Goal: Task Accomplishment & Management: Manage account settings

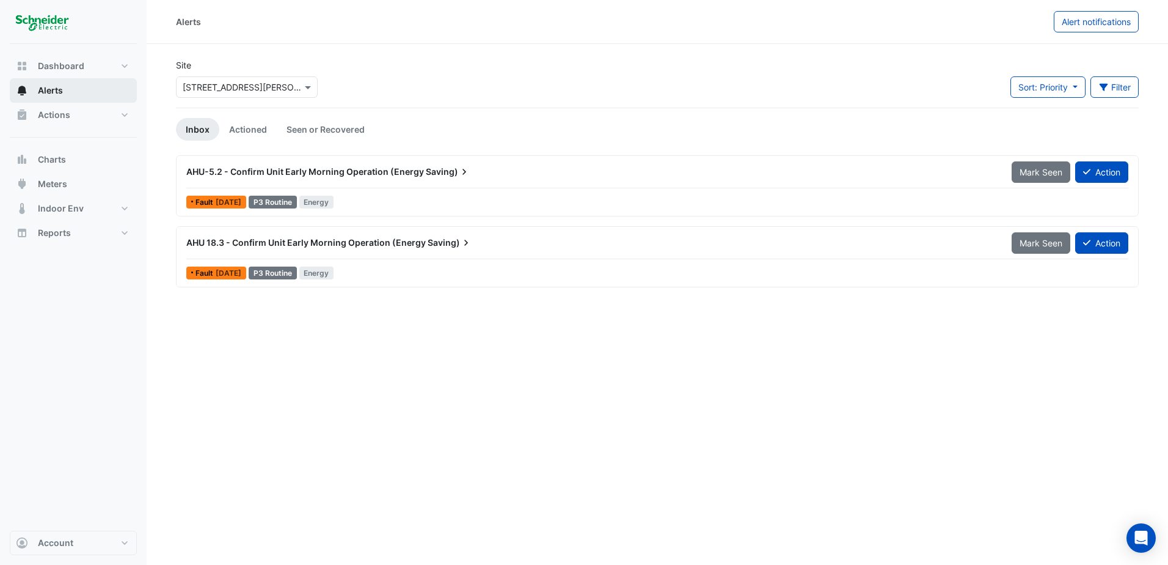
click at [46, 93] on span "Alerts" at bounding box center [50, 90] width 25 height 12
click at [68, 84] on button "Alerts" at bounding box center [73, 90] width 127 height 24
click at [251, 125] on link "Actioned" at bounding box center [247, 129] width 57 height 23
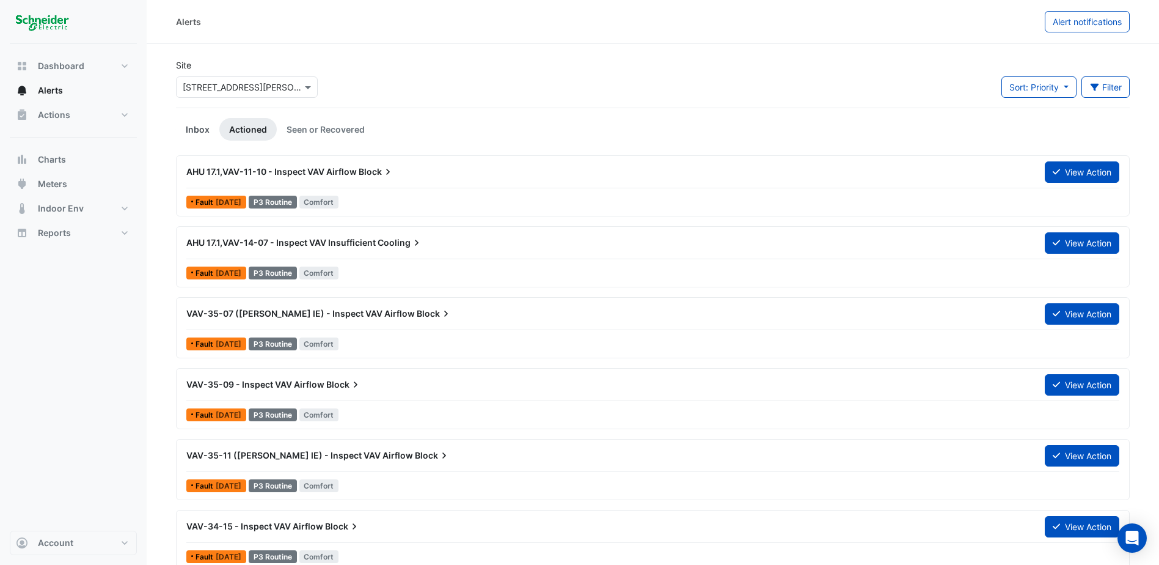
click at [193, 123] on link "Inbox" at bounding box center [197, 129] width 43 height 23
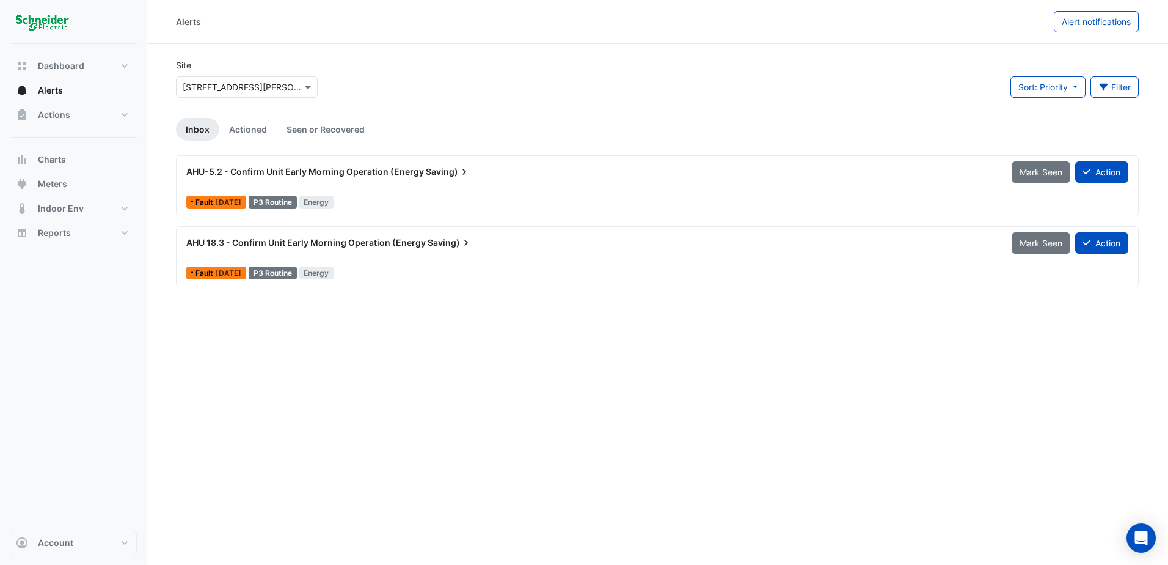
click at [193, 124] on link "Inbox" at bounding box center [197, 129] width 43 height 23
click at [1097, 20] on span "Alert notifications" at bounding box center [1096, 22] width 69 height 10
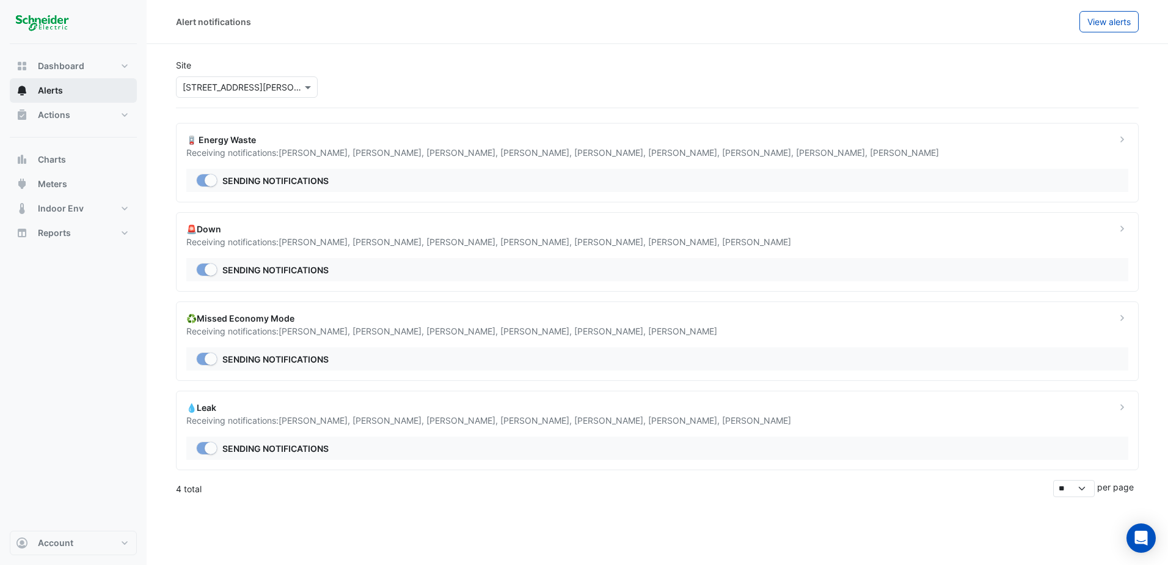
click at [56, 89] on span "Alerts" at bounding box center [50, 90] width 25 height 12
click at [76, 64] on span "Dashboard" at bounding box center [61, 66] width 46 height 12
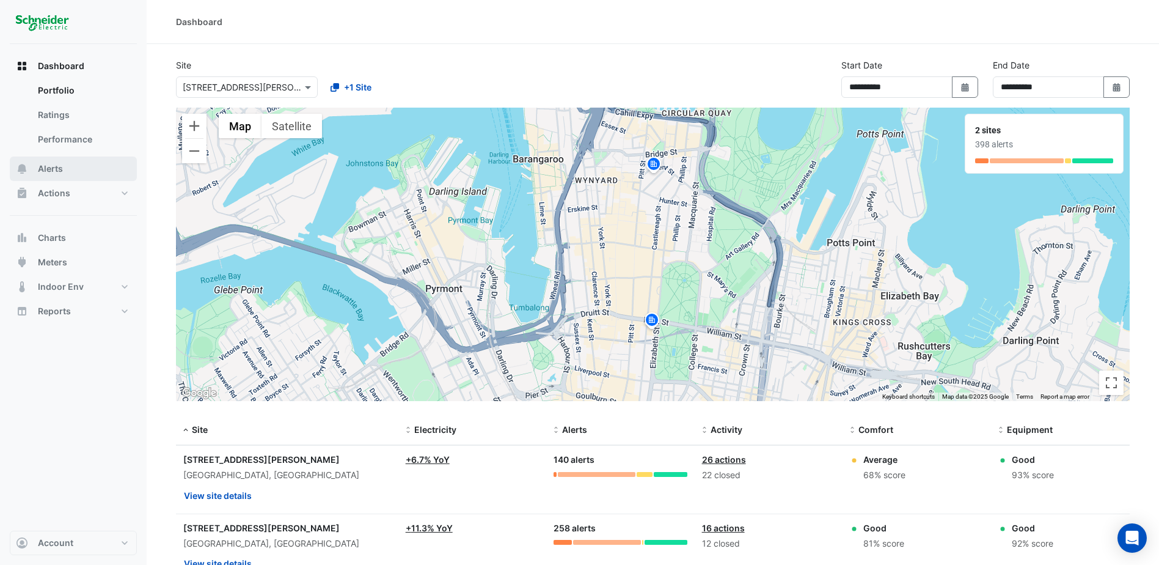
click at [67, 166] on button "Alerts" at bounding box center [73, 168] width 127 height 24
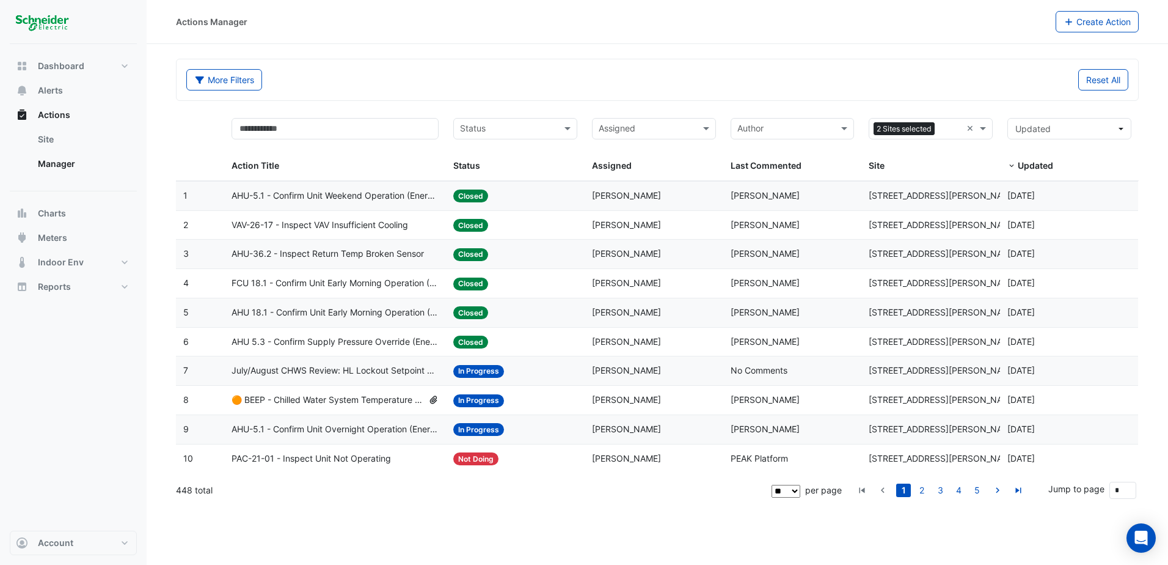
click at [378, 374] on span "July/August CHWS Review: HL Lockout Setpoint Change" at bounding box center [335, 371] width 207 height 14
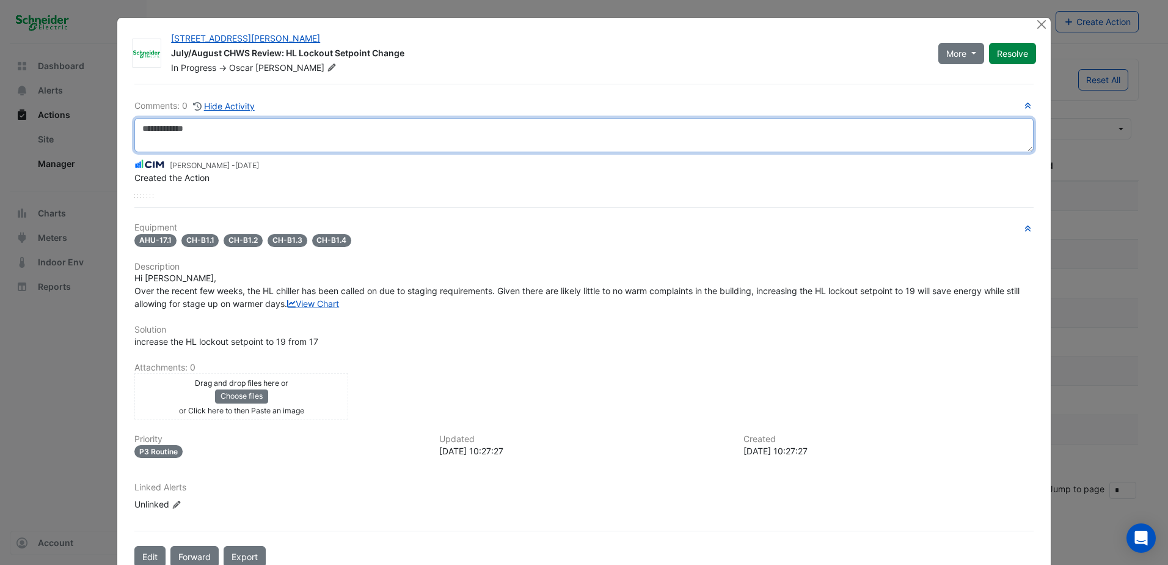
click at [175, 126] on textarea at bounding box center [584, 135] width 900 height 34
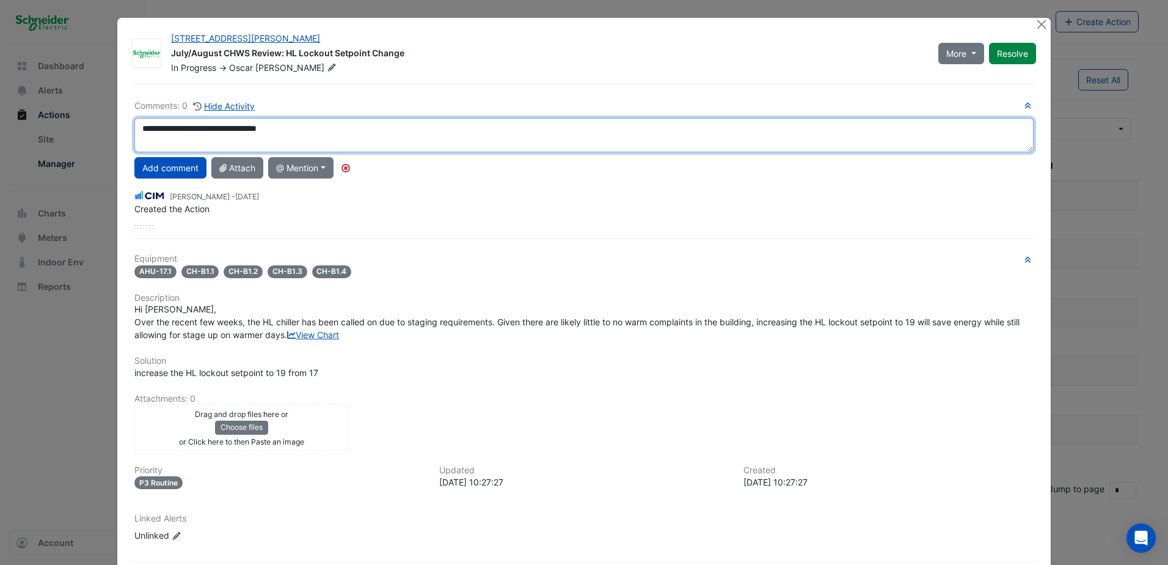
click at [238, 130] on textarea "**********" at bounding box center [584, 135] width 900 height 34
paste textarea "**"
type textarea "**********"
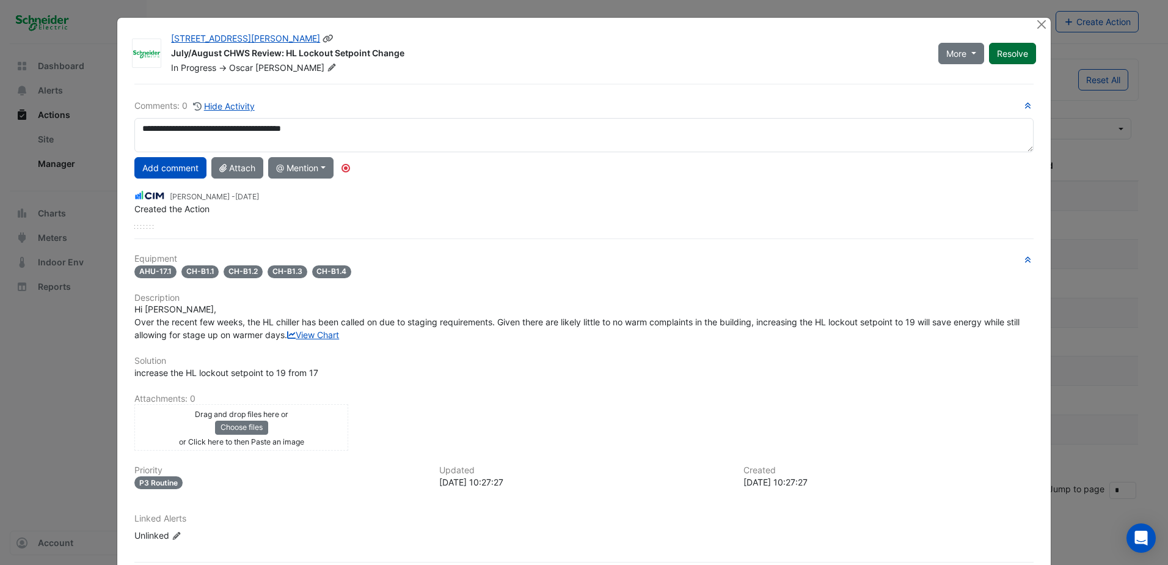
click at [1011, 57] on button "Resolve" at bounding box center [1012, 53] width 47 height 21
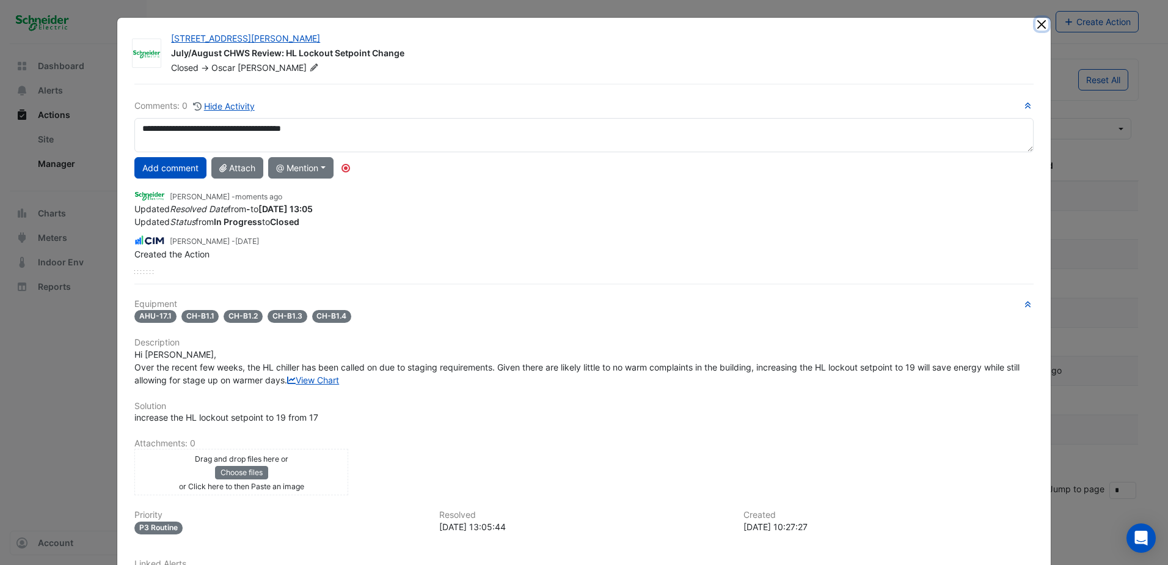
click at [1036, 23] on button "Close" at bounding box center [1042, 24] width 13 height 13
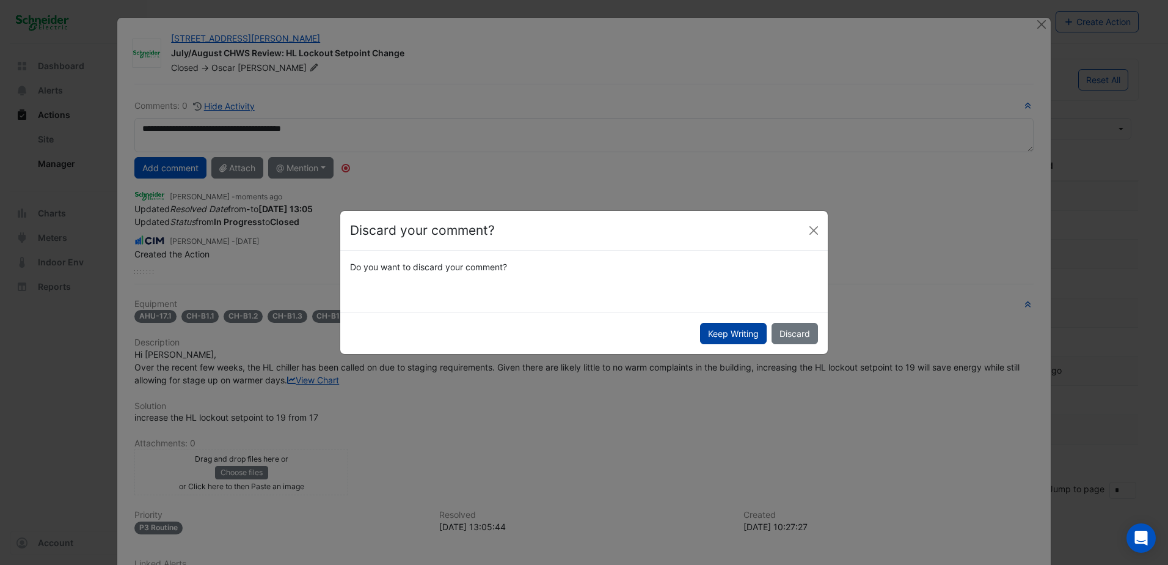
click at [730, 329] on button "Keep Writing" at bounding box center [733, 333] width 67 height 21
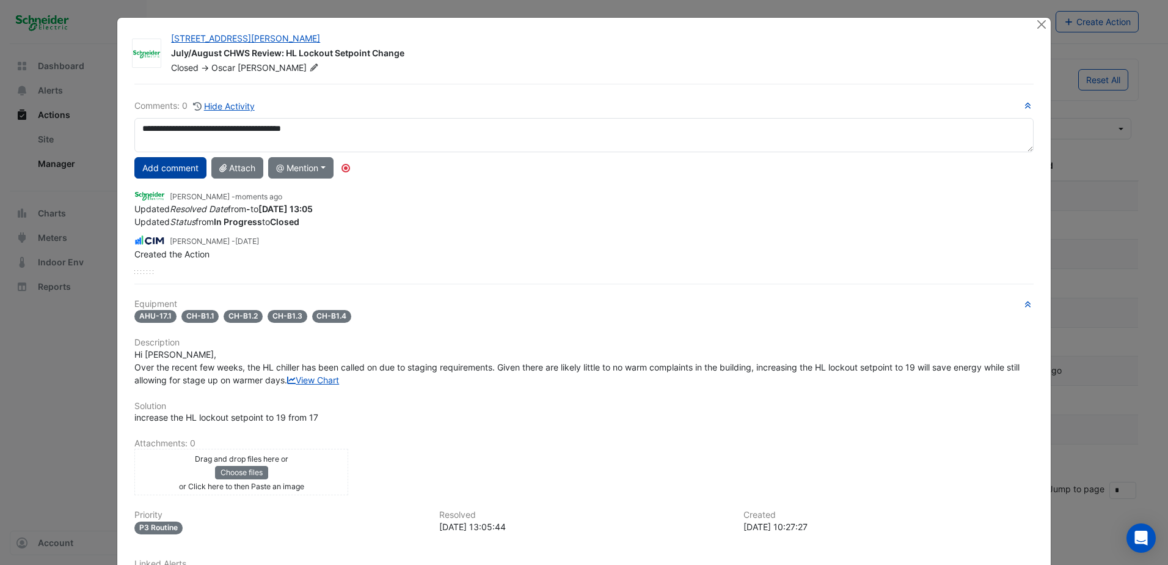
click at [155, 169] on button "Add comment" at bounding box center [170, 167] width 72 height 21
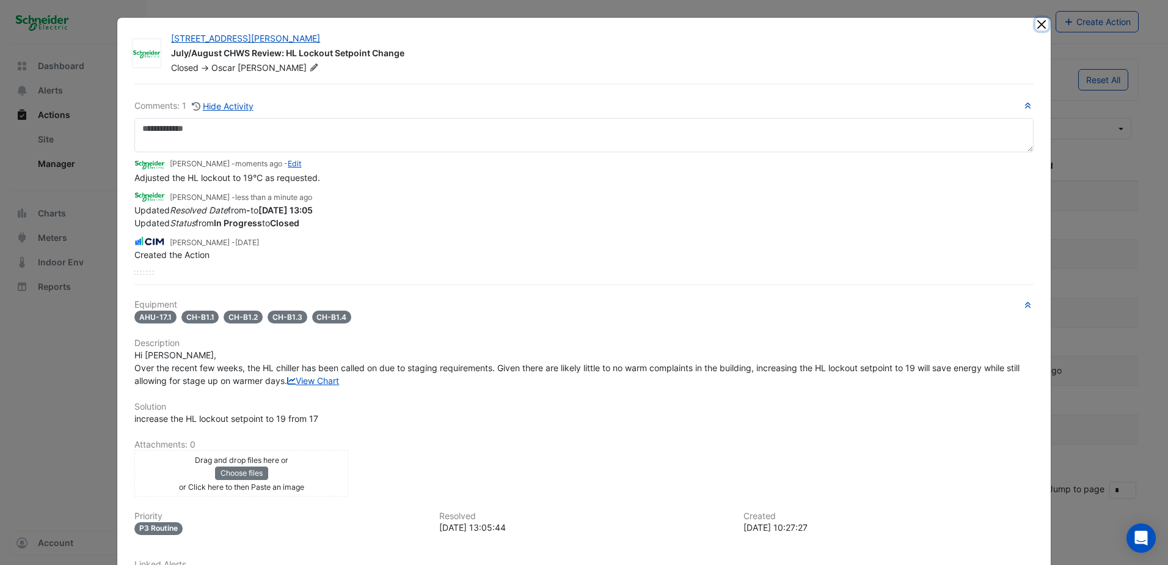
click at [1040, 21] on button "Close" at bounding box center [1042, 24] width 13 height 13
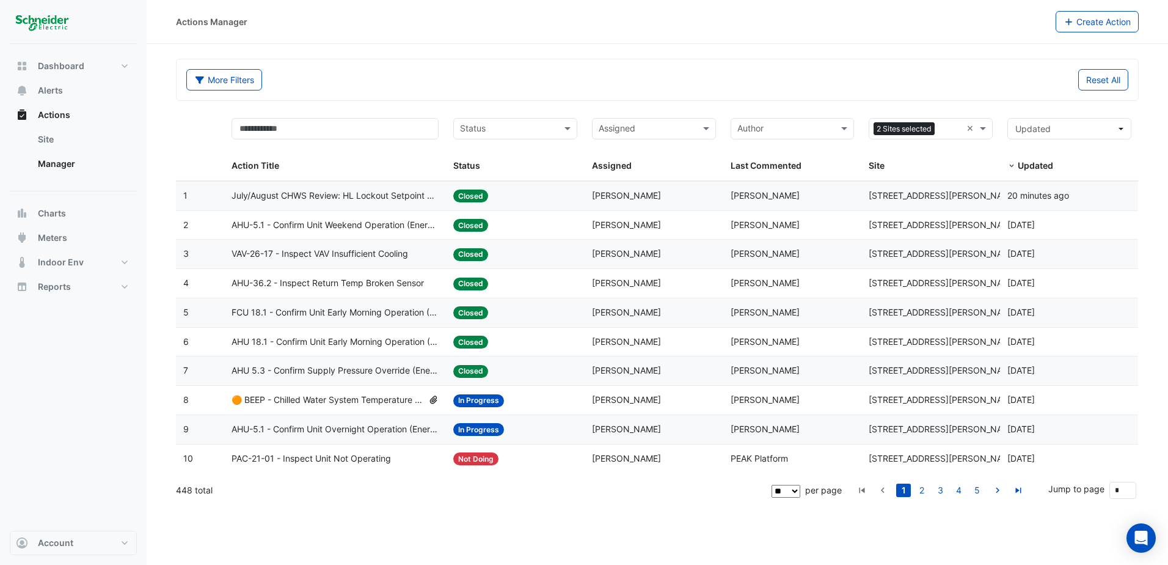
click at [390, 397] on span "🟠 BEEP - Chilled Water System Temperature Reset" at bounding box center [327, 400] width 191 height 14
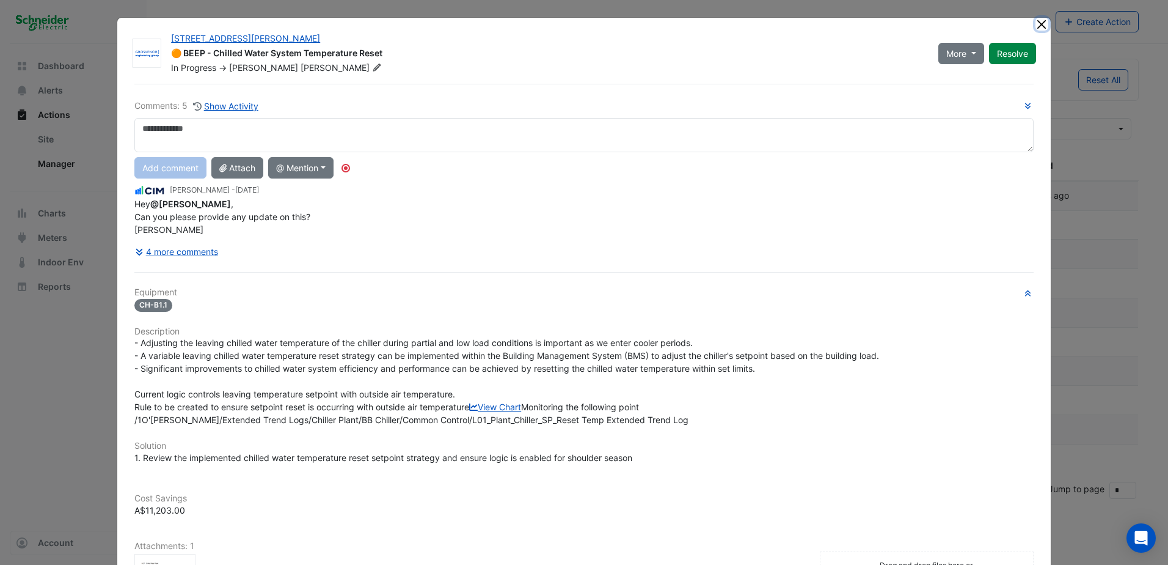
click at [1039, 26] on button "Close" at bounding box center [1042, 24] width 13 height 13
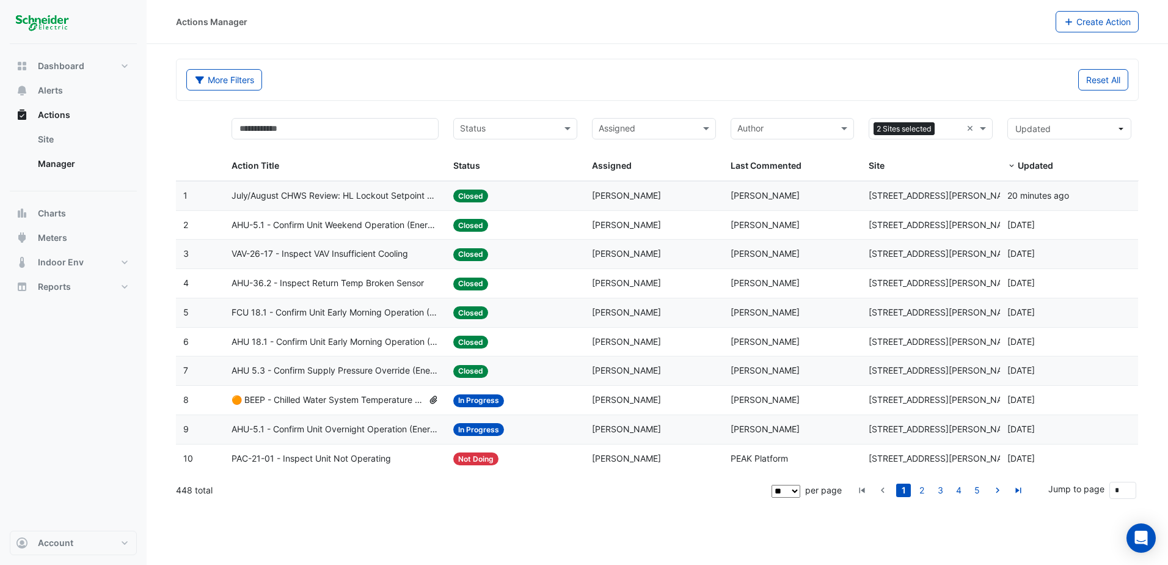
click at [350, 430] on span "AHU-5.1 - Confirm Unit Overnight Operation (Energy Waste)" at bounding box center [335, 429] width 207 height 14
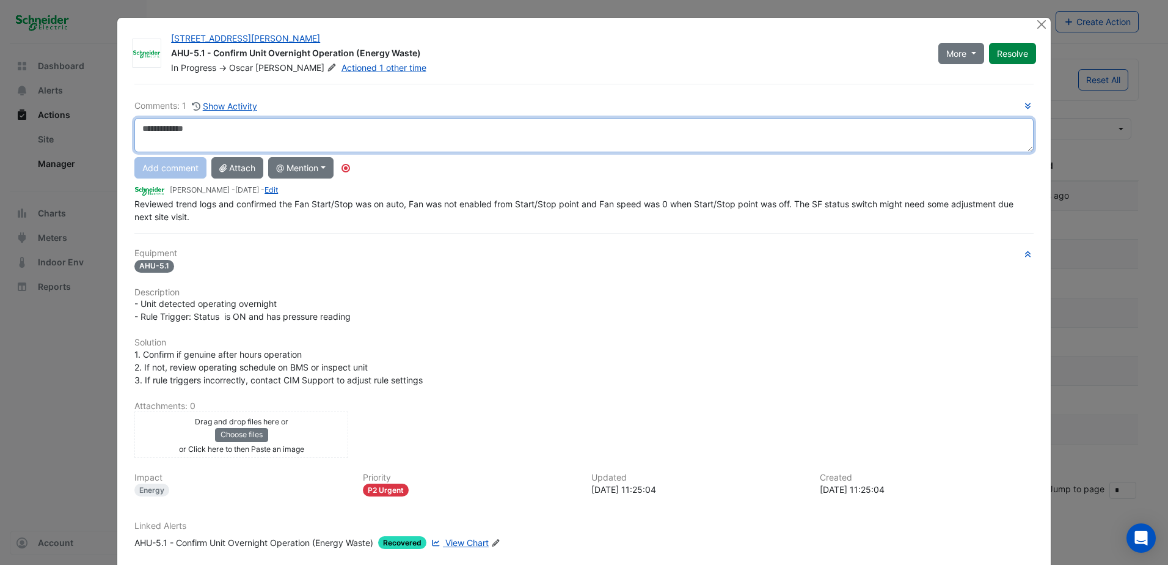
click at [185, 136] on textarea at bounding box center [584, 135] width 900 height 34
type textarea "**********"
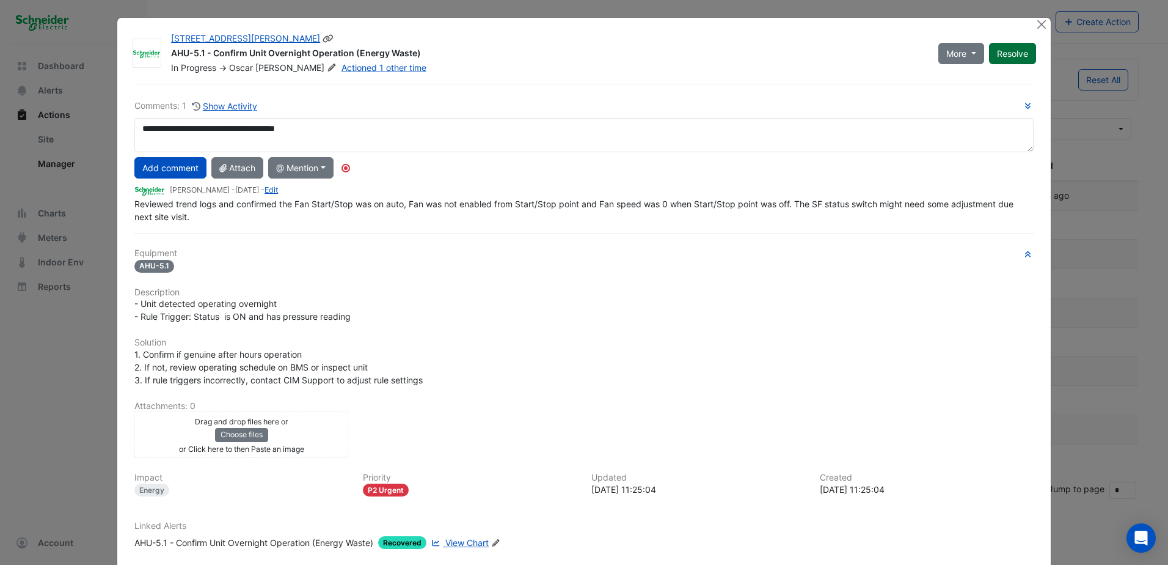
click at [1011, 56] on button "Resolve" at bounding box center [1012, 53] width 47 height 21
click at [1038, 22] on button "Close" at bounding box center [1042, 24] width 13 height 13
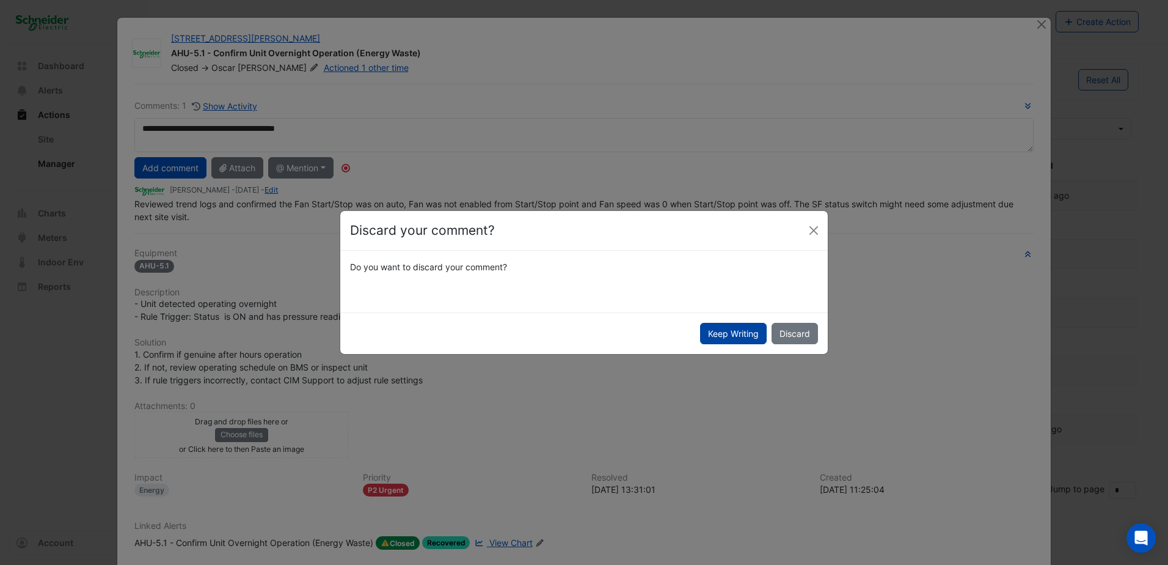
click at [754, 333] on button "Keep Writing" at bounding box center [733, 333] width 67 height 21
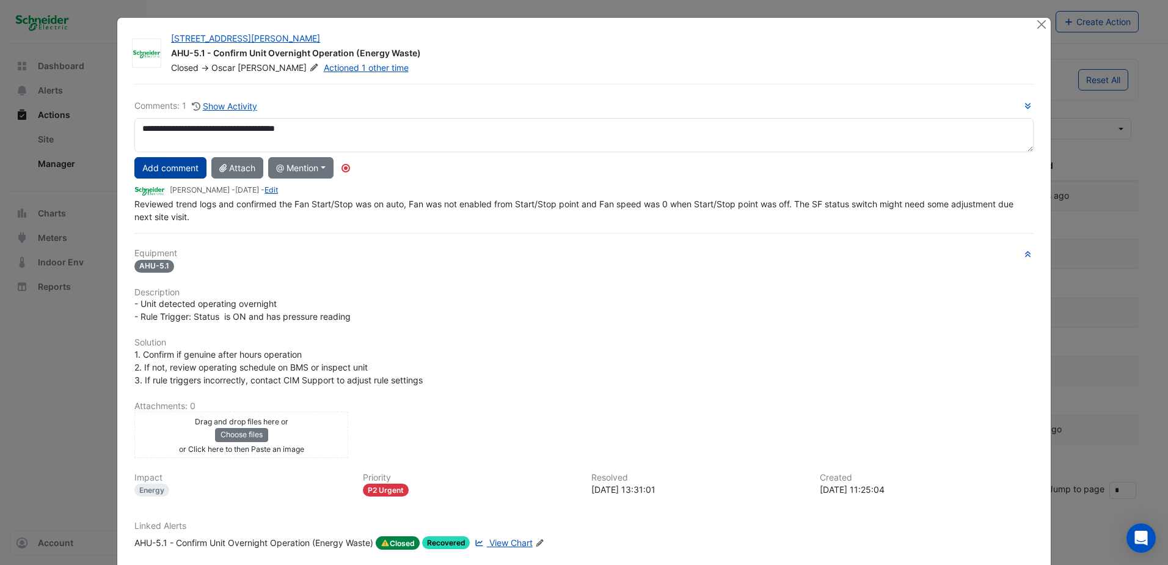
click at [175, 169] on button "Add comment" at bounding box center [170, 167] width 72 height 21
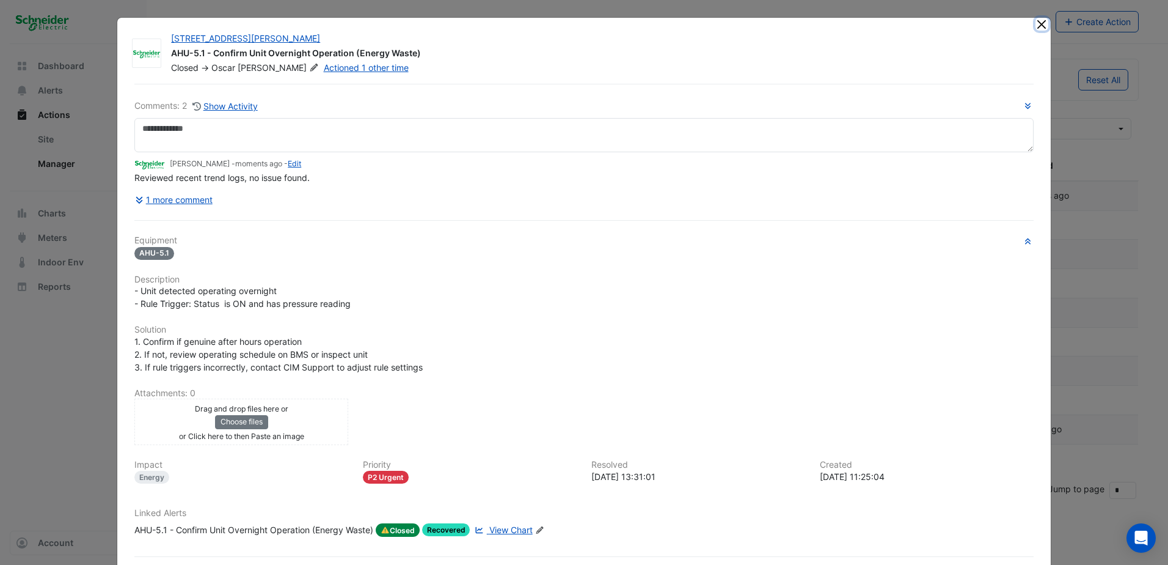
click at [1036, 21] on button "Close" at bounding box center [1042, 24] width 13 height 13
